Goal: Communication & Community: Connect with others

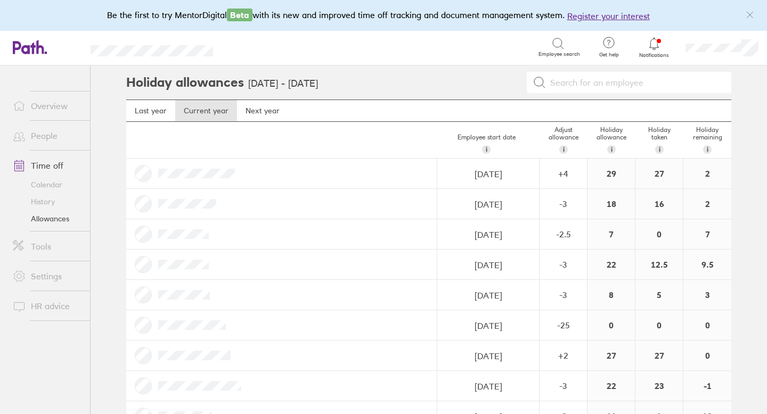
click at [50, 137] on link "People" at bounding box center [47, 135] width 86 height 21
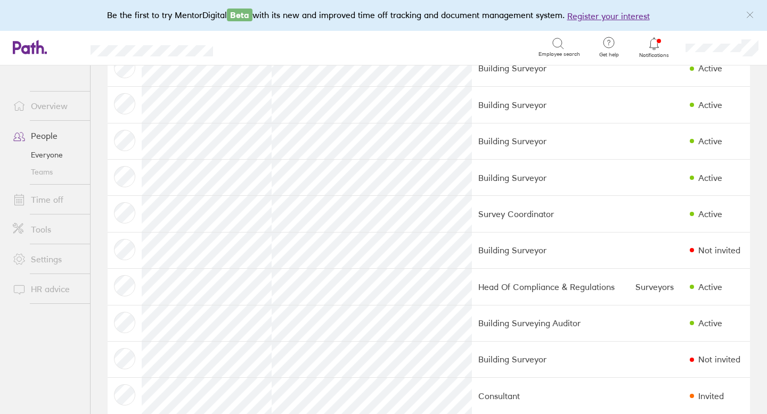
scroll to position [453, 0]
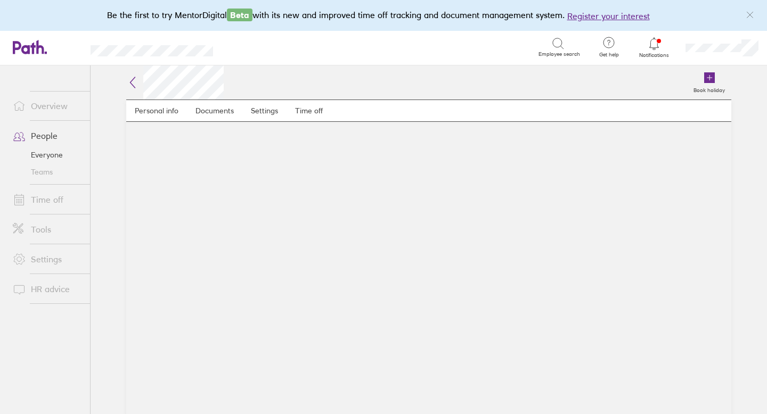
click at [134, 80] on icon at bounding box center [132, 82] width 13 height 13
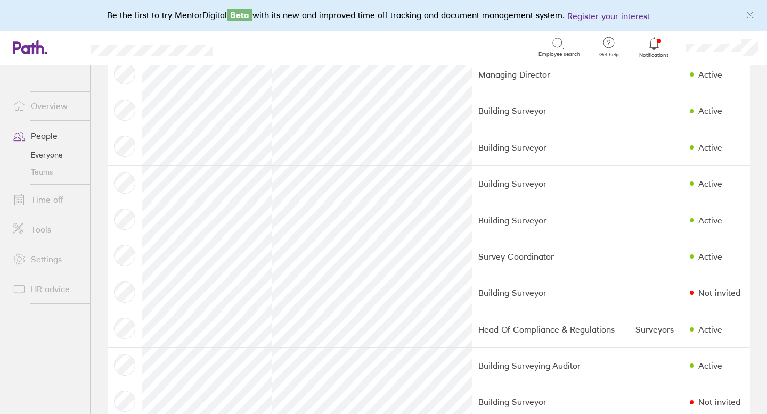
scroll to position [401, 0]
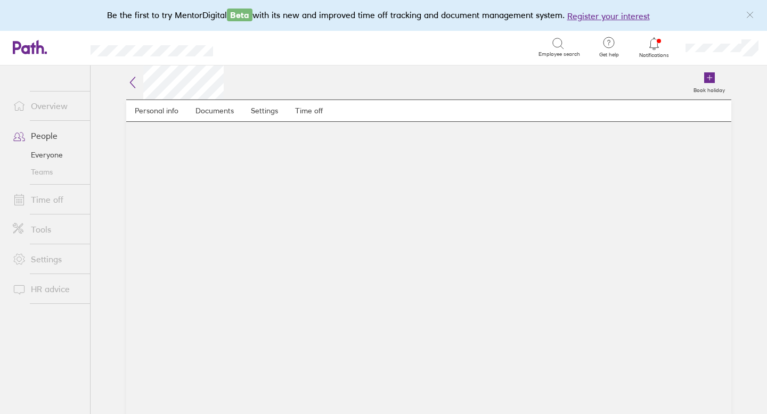
click at [133, 81] on icon at bounding box center [132, 82] width 13 height 13
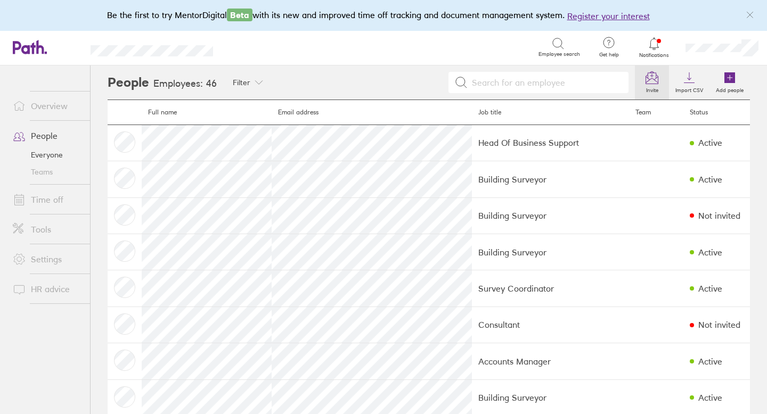
click at [656, 79] on icon at bounding box center [651, 77] width 13 height 13
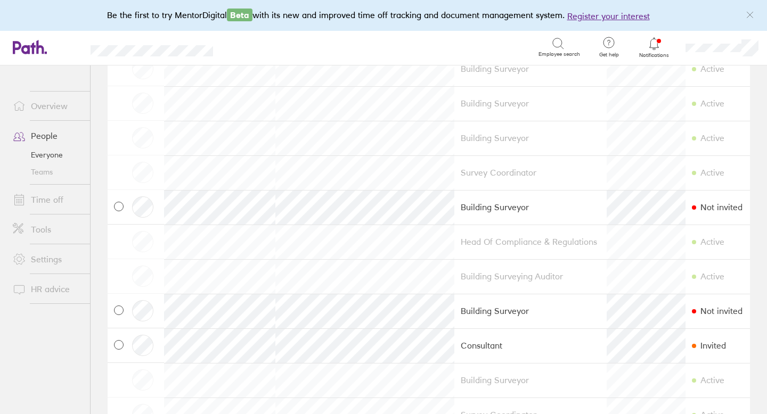
scroll to position [469, 0]
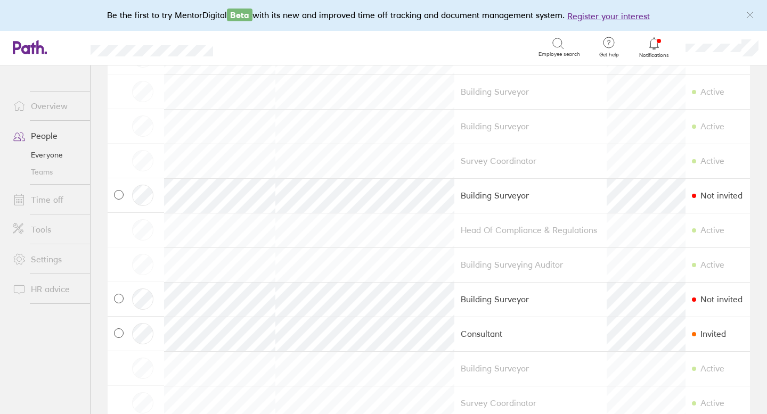
click at [118, 194] on icon at bounding box center [118, 194] width 5 height 5
checkbox input "true"
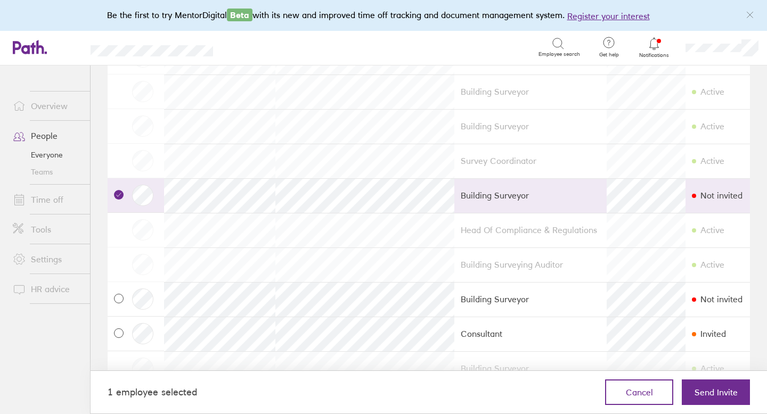
click at [118, 297] on icon at bounding box center [118, 298] width 5 height 5
checkbox input "true"
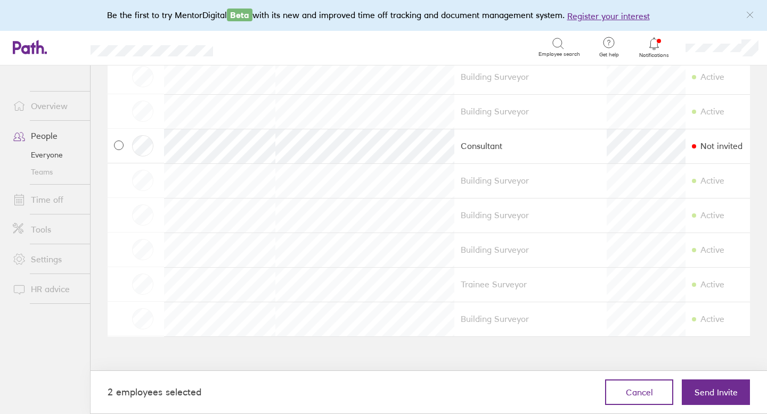
scroll to position [1387, 0]
click at [704, 391] on span "Send Invite" at bounding box center [715, 393] width 43 height 10
checkbox input "false"
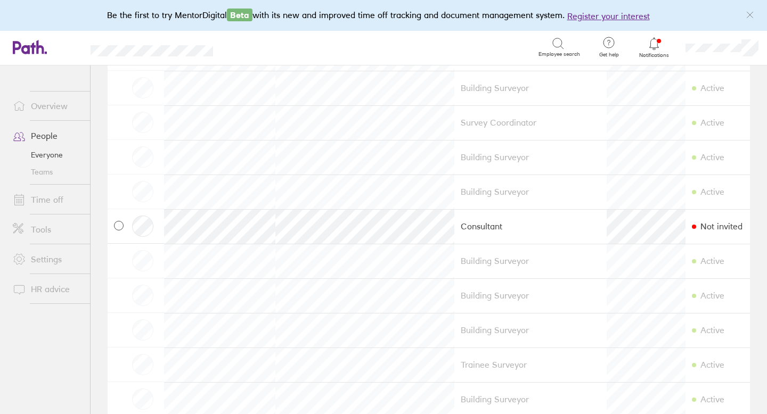
scroll to position [1323, 0]
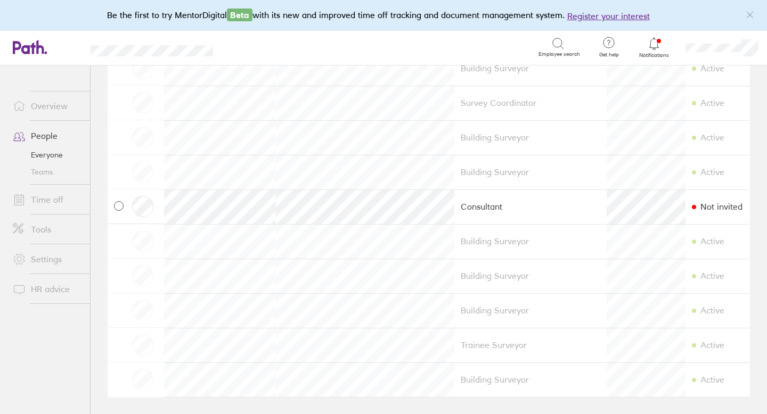
click at [45, 137] on link "People" at bounding box center [47, 135] width 86 height 21
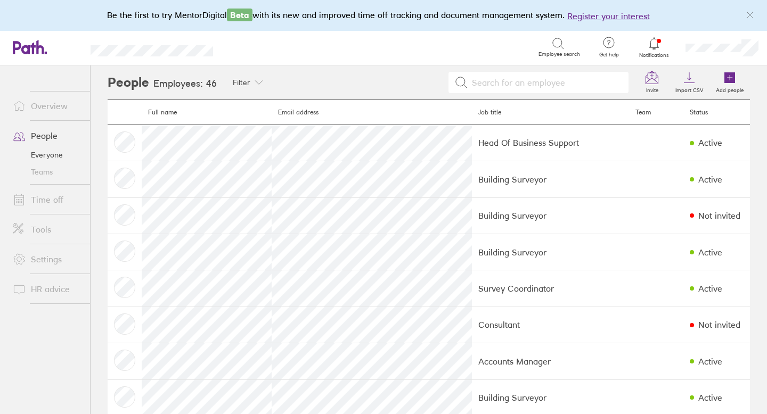
click at [57, 133] on link "People" at bounding box center [47, 135] width 86 height 21
click at [46, 198] on link "Time off" at bounding box center [47, 199] width 86 height 21
